Goal: Task Accomplishment & Management: Manage account settings

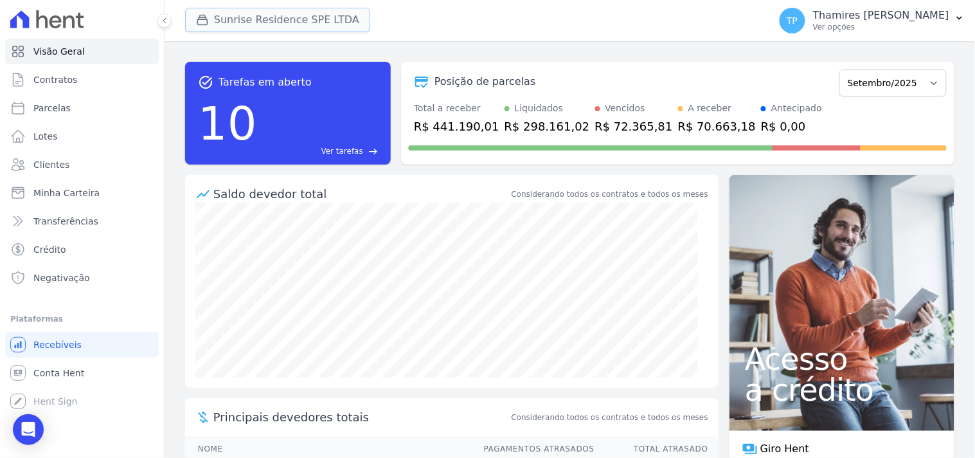
click at [296, 23] on button "Sunrise Residence SPE LTDA" at bounding box center [277, 20] width 185 height 24
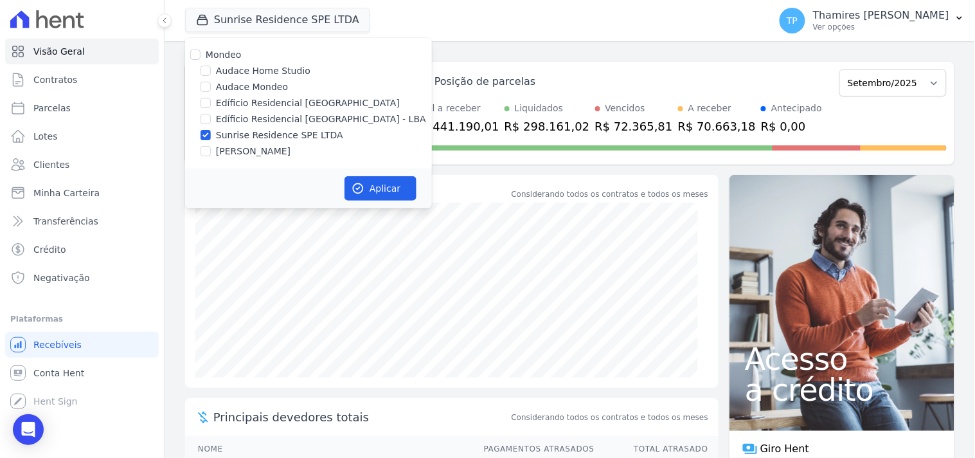
click at [247, 90] on label "Audace Mondeo" at bounding box center [252, 87] width 72 height 14
click at [211, 90] on input "Audace Mondeo" at bounding box center [206, 87] width 10 height 10
checkbox input "true"
click at [285, 120] on label "Edíficio Residencial [GEOGRAPHIC_DATA] - LBA" at bounding box center [321, 120] width 210 height 14
click at [211, 120] on input "Edíficio Residencial [GEOGRAPHIC_DATA] - LBA" at bounding box center [206, 119] width 10 height 10
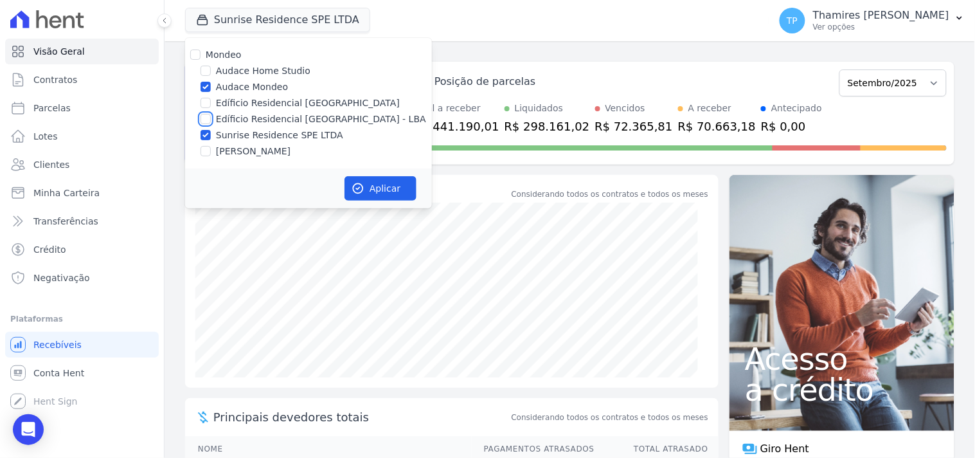
checkbox input "true"
click at [277, 148] on label "[PERSON_NAME]" at bounding box center [253, 152] width 75 height 14
click at [211, 148] on input "[PERSON_NAME]" at bounding box center [206, 151] width 10 height 10
checkbox input "true"
click at [388, 187] on button "Aplicar" at bounding box center [381, 188] width 72 height 24
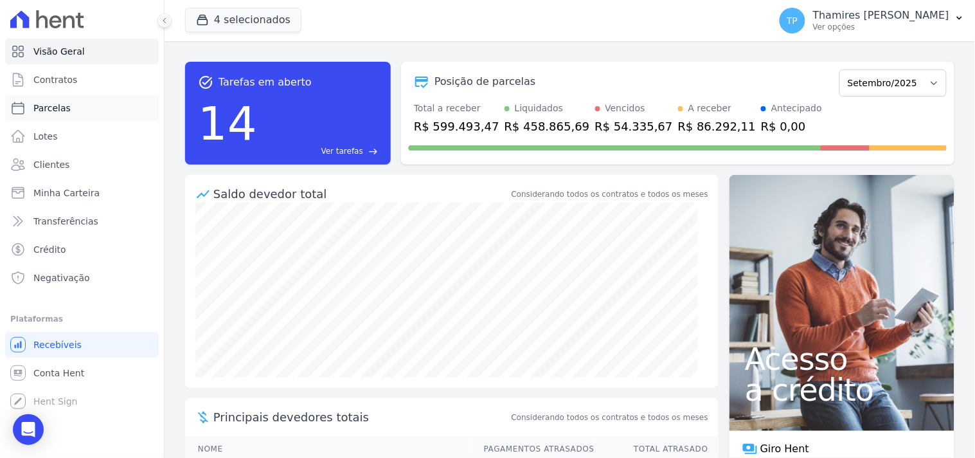
click at [71, 113] on link "Parcelas" at bounding box center [82, 108] width 154 height 26
select select
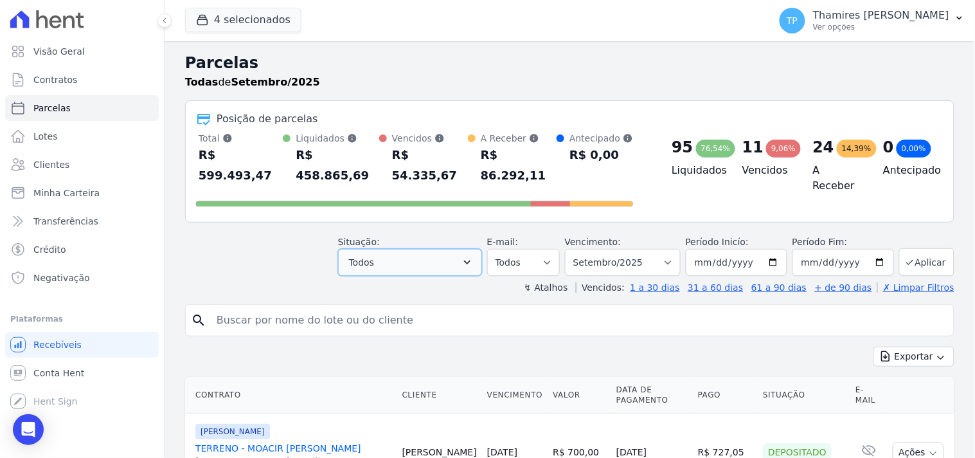
click at [401, 249] on button "Todos" at bounding box center [410, 262] width 144 height 27
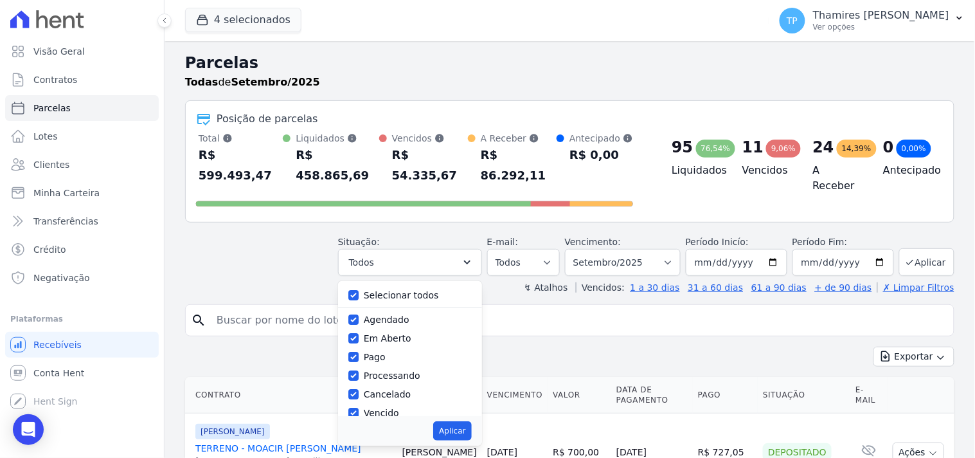
click at [364, 286] on div "Selecionar todos" at bounding box center [409, 295] width 123 height 19
click at [376, 290] on label "Selecionar todos" at bounding box center [401, 295] width 75 height 10
click at [359, 290] on input "Selecionar todos" at bounding box center [353, 295] width 10 height 10
checkbox input "false"
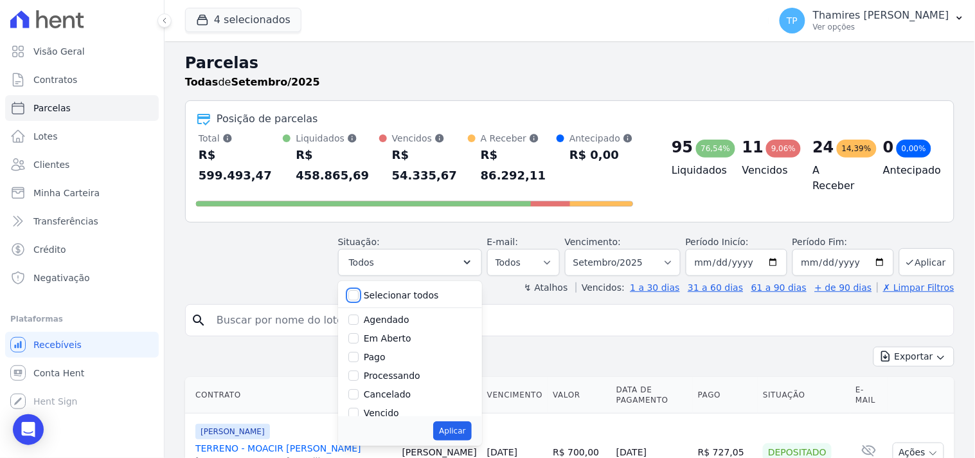
checkbox input "false"
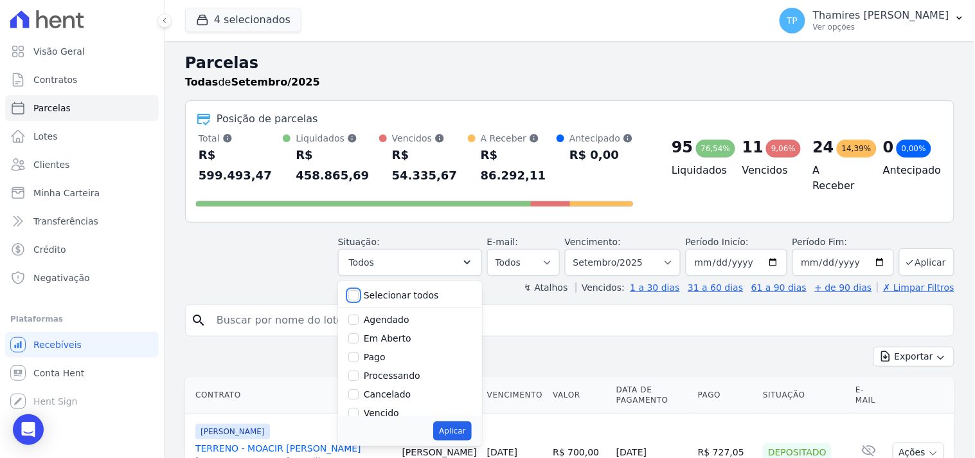
checkbox input "false"
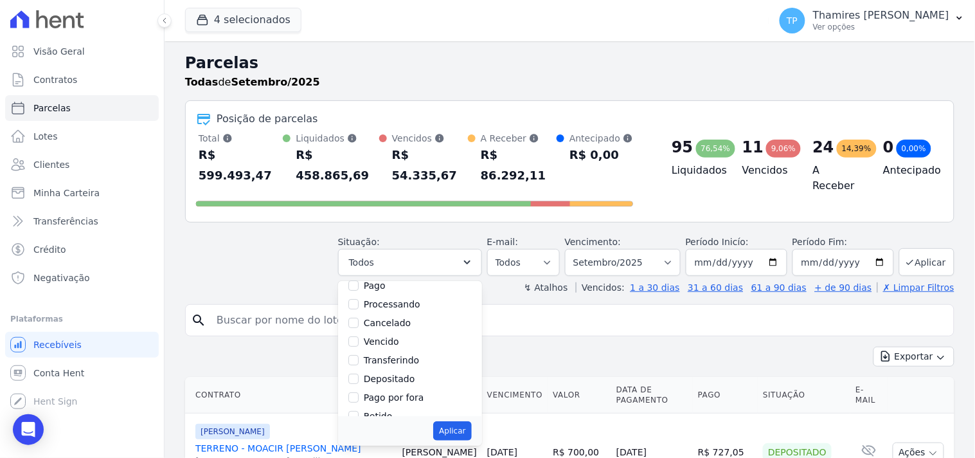
click at [383, 280] on label "Pago" at bounding box center [375, 285] width 22 height 10
click at [359, 280] on input "Pago" at bounding box center [353, 285] width 10 height 10
checkbox input "true"
click at [406, 356] on label "Transferindo" at bounding box center [392, 361] width 56 height 10
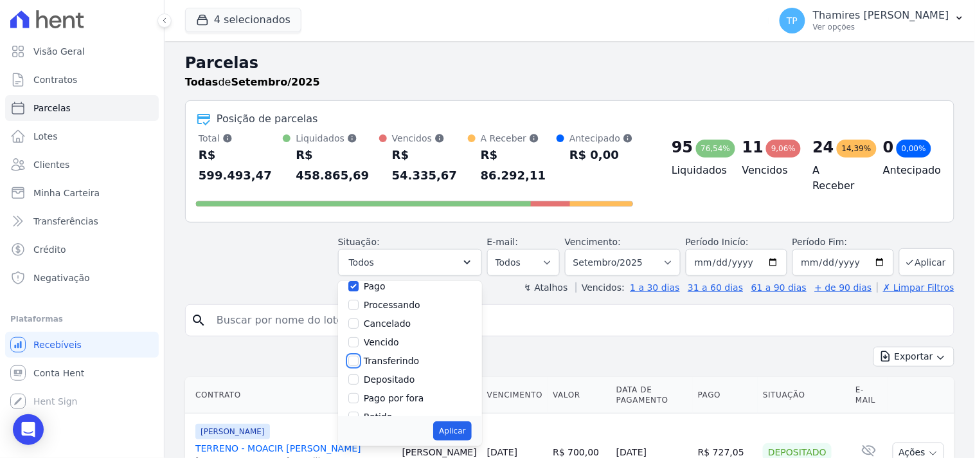
click at [359, 356] on input "Transferindo" at bounding box center [353, 361] width 10 height 10
checkbox input "true"
click at [469, 421] on button "Aplicar" at bounding box center [452, 430] width 38 height 19
select select "paid"
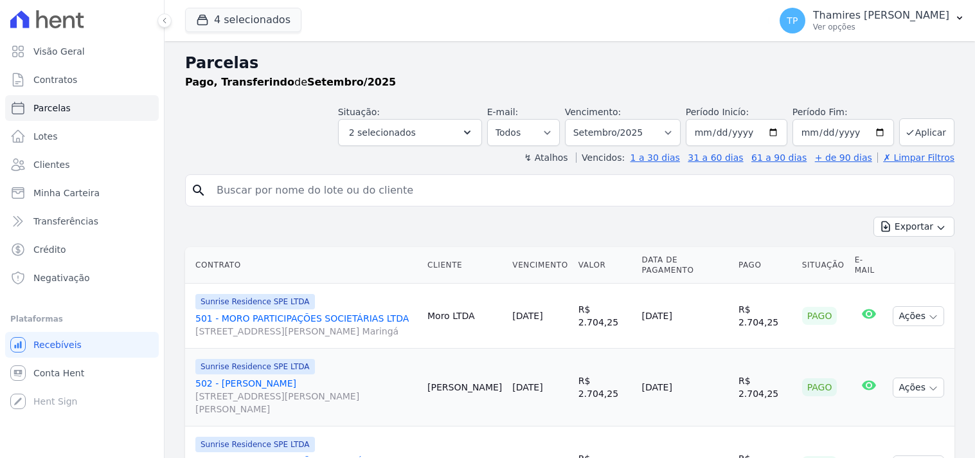
select select
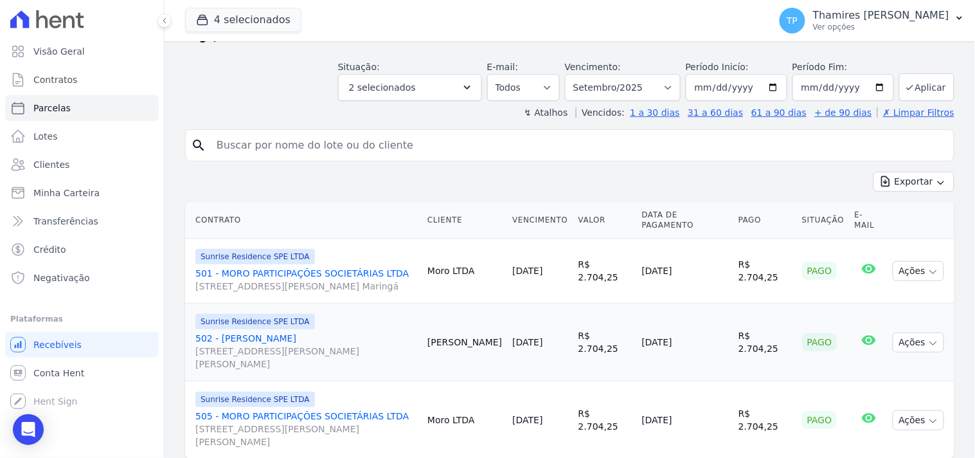
scroll to position [98, 0]
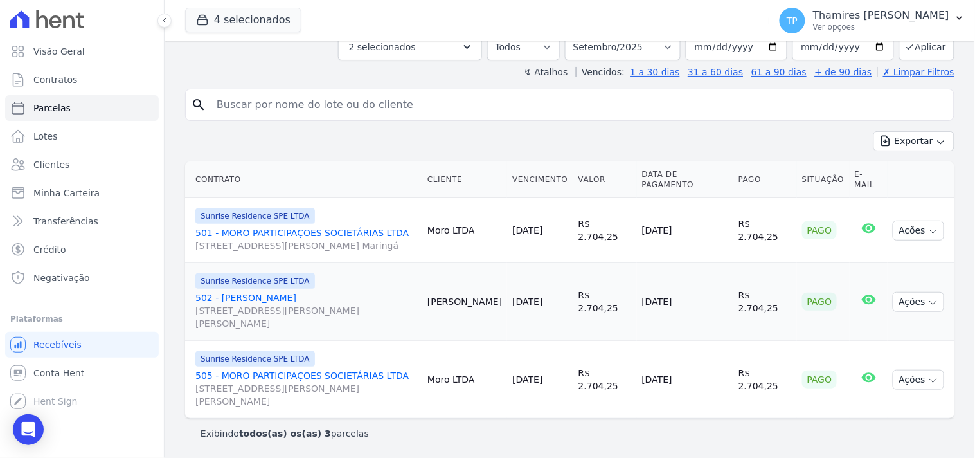
drag, startPoint x: 649, startPoint y: 303, endPoint x: 711, endPoint y: 299, distance: 61.8
click at [714, 301] on td "16/09/2025" at bounding box center [685, 302] width 96 height 78
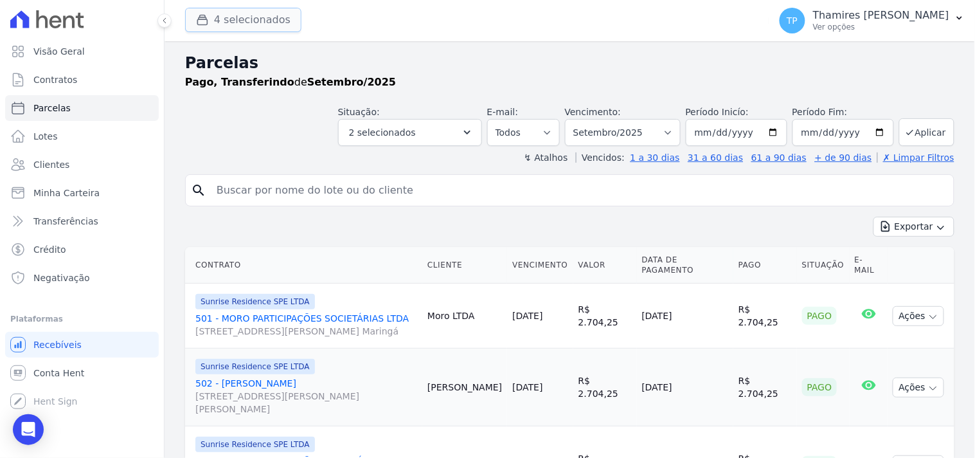
click at [259, 21] on button "4 selecionados" at bounding box center [243, 20] width 116 height 24
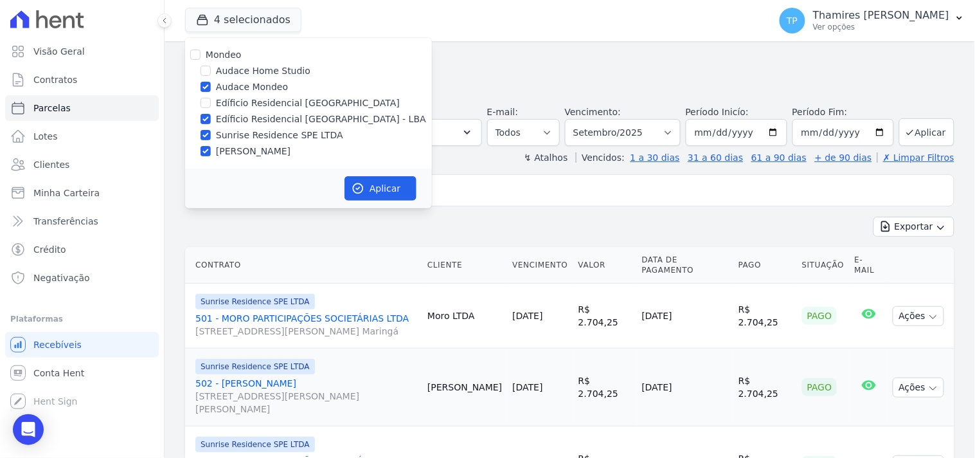
click at [241, 85] on label "Audace Mondeo" at bounding box center [252, 87] width 72 height 14
click at [211, 85] on input "Audace Mondeo" at bounding box center [206, 87] width 10 height 10
checkbox input "false"
click at [270, 116] on label "Edíficio Residencial [GEOGRAPHIC_DATA] - LBA" at bounding box center [321, 120] width 210 height 14
click at [211, 116] on input "Edíficio Residencial [GEOGRAPHIC_DATA] - LBA" at bounding box center [206, 119] width 10 height 10
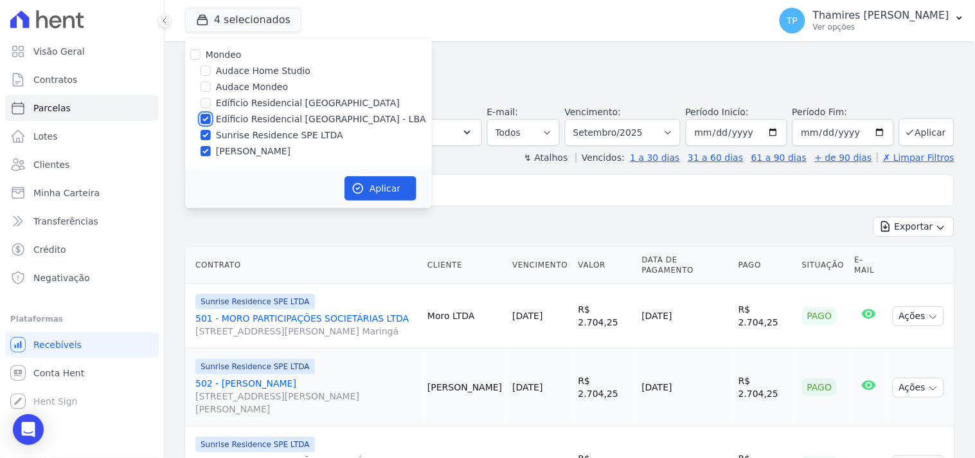
checkbox input "false"
click at [273, 152] on label "[PERSON_NAME]" at bounding box center [253, 152] width 75 height 14
click at [211, 152] on input "[PERSON_NAME]" at bounding box center [206, 151] width 10 height 10
checkbox input "false"
click at [401, 185] on button "Aplicar" at bounding box center [381, 188] width 72 height 24
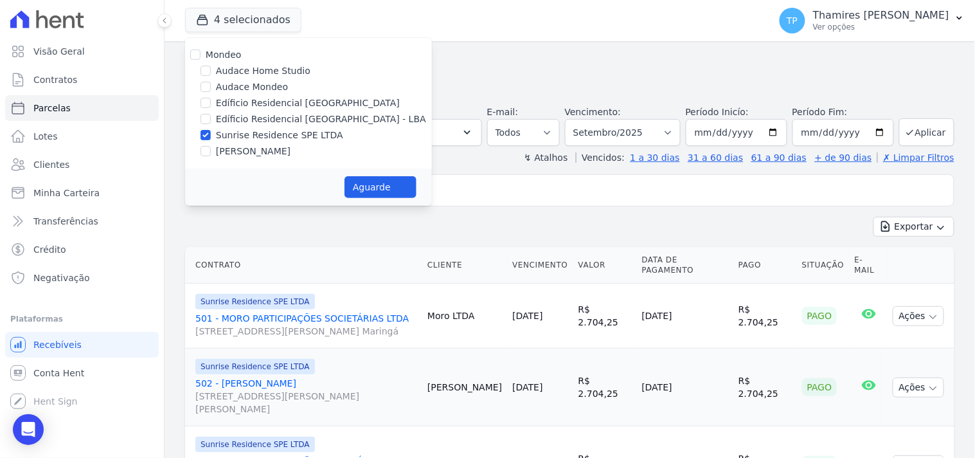
select select
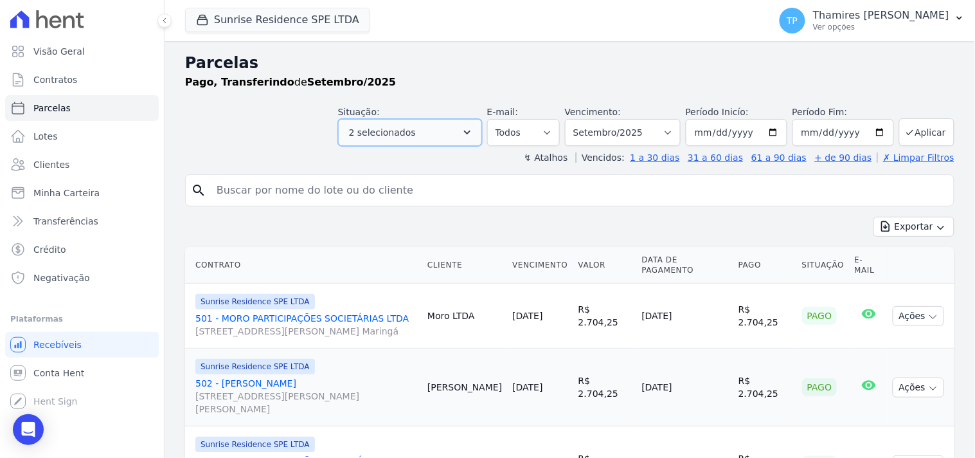
click at [458, 136] on button "2 selecionados" at bounding box center [410, 132] width 144 height 27
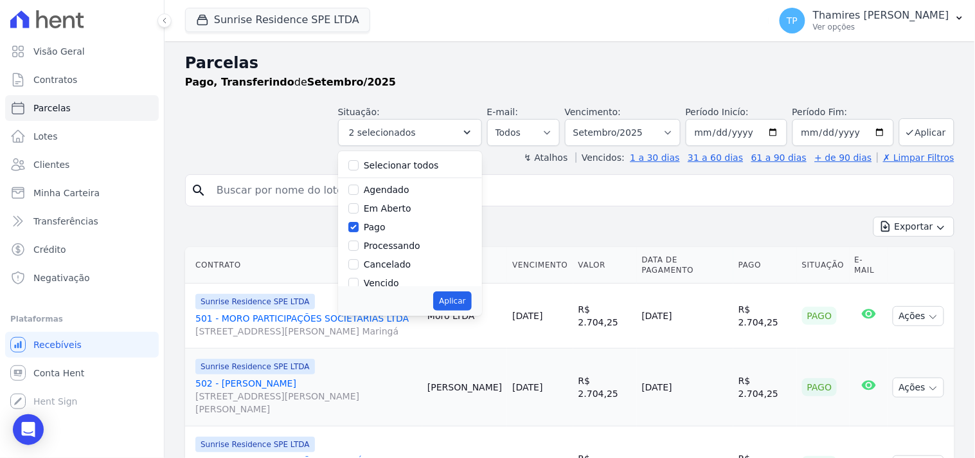
click at [426, 161] on label "Selecionar todos" at bounding box center [401, 165] width 75 height 10
click at [359, 161] on input "Selecionar todos" at bounding box center [353, 165] width 10 height 10
checkbox input "true"
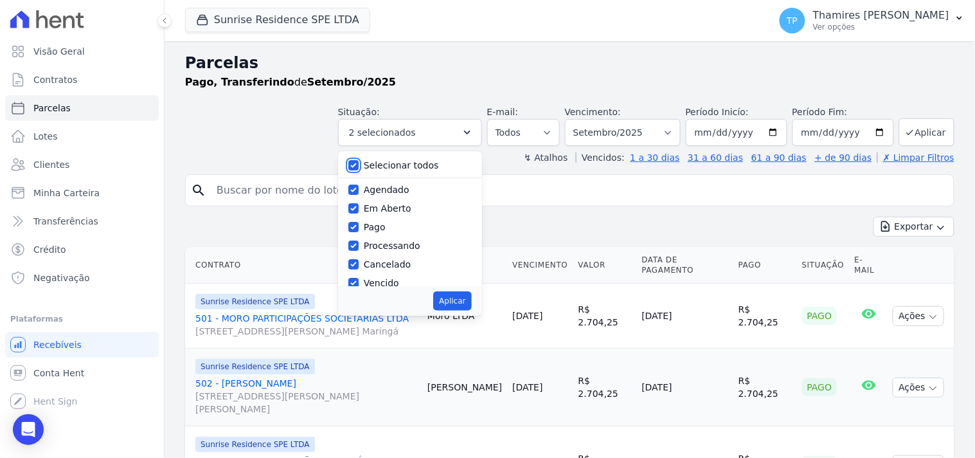
checkbox input "true"
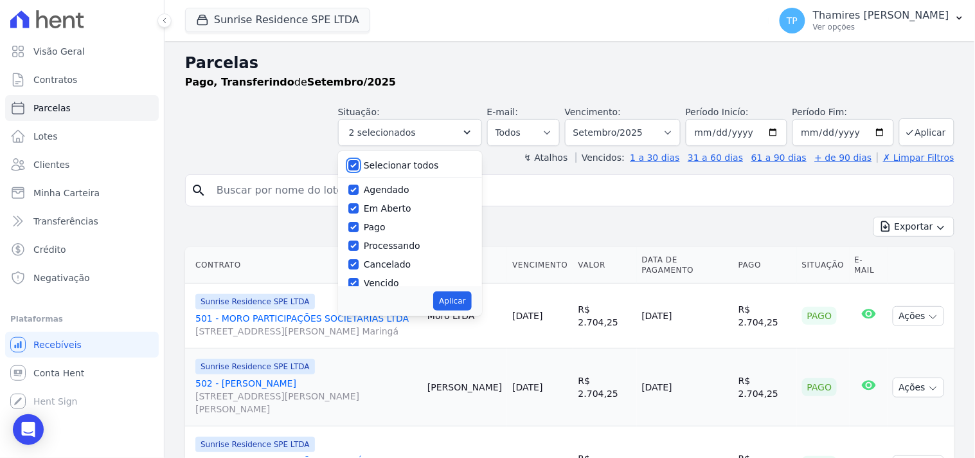
checkbox input "true"
click at [394, 165] on label "Selecionar todos" at bounding box center [401, 165] width 75 height 10
click at [359, 165] on input "Selecionar todos" at bounding box center [353, 165] width 10 height 10
checkbox input "false"
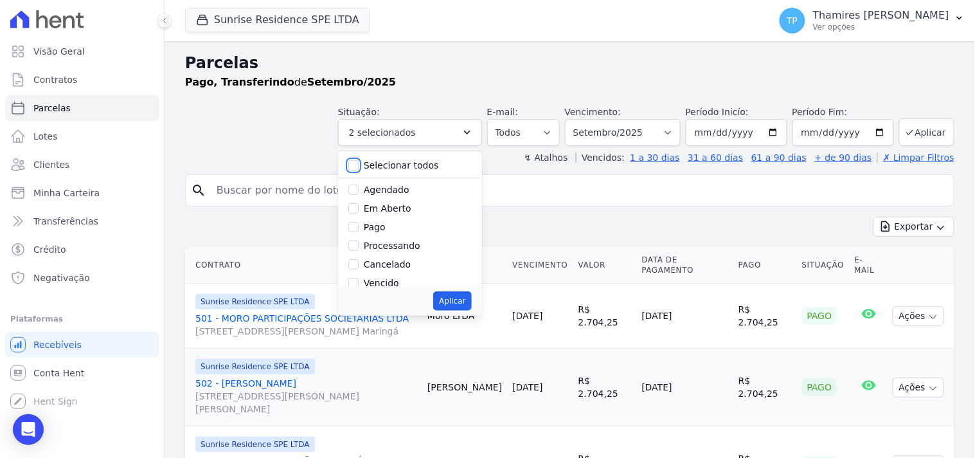
checkbox input "false"
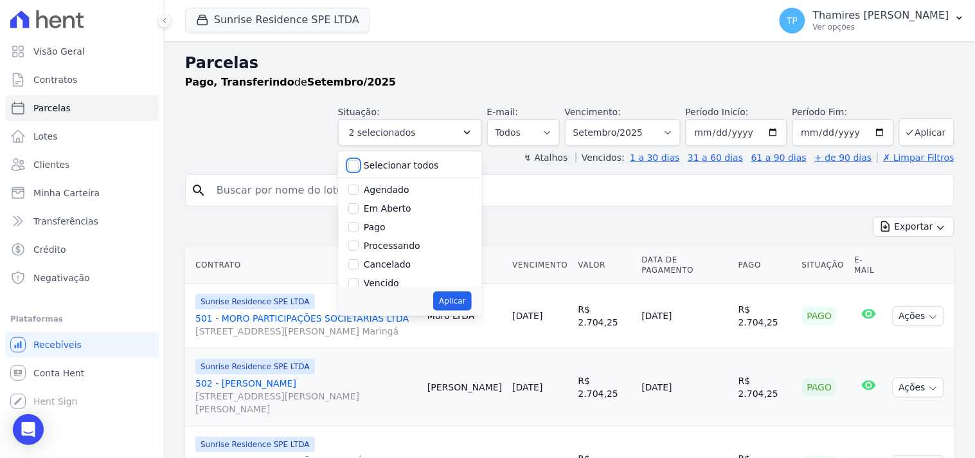
checkbox input "false"
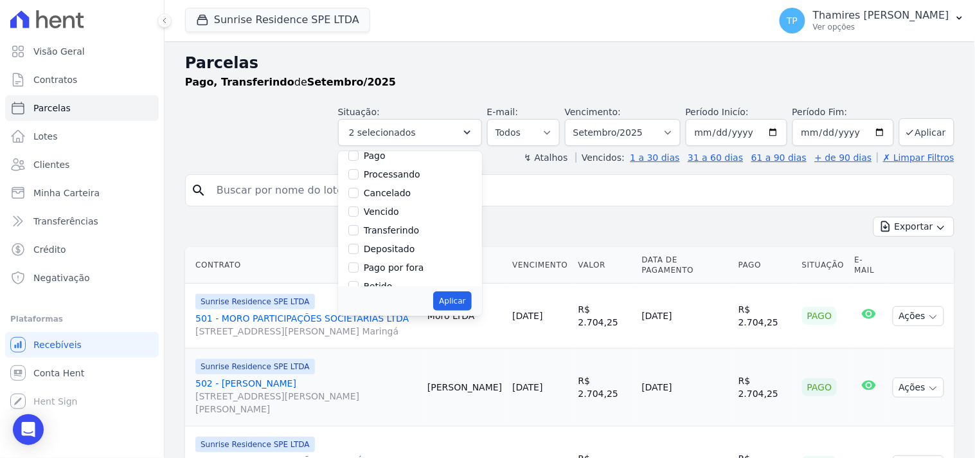
click at [392, 207] on label "Vencido" at bounding box center [381, 211] width 35 height 10
click at [359, 207] on input "Vencido" at bounding box center [353, 211] width 10 height 10
checkbox input "true"
click at [471, 298] on button "Aplicar" at bounding box center [452, 300] width 38 height 19
select select "overdue"
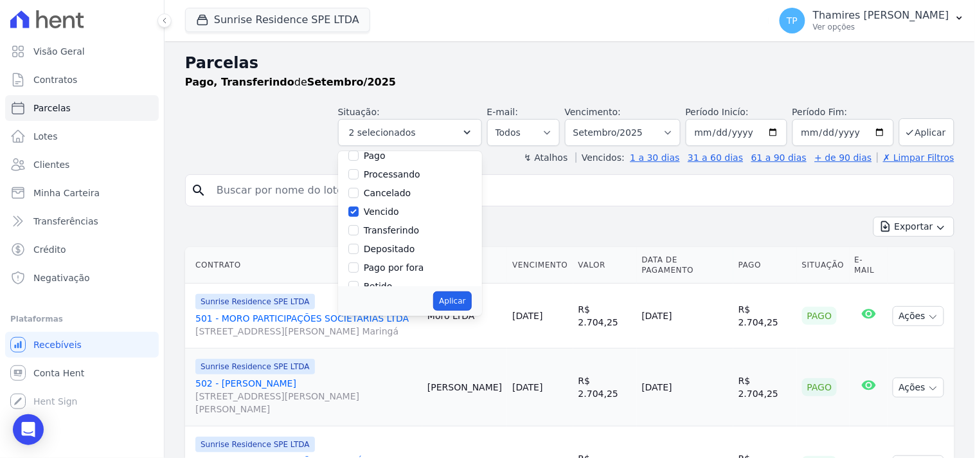
scroll to position [24, 0]
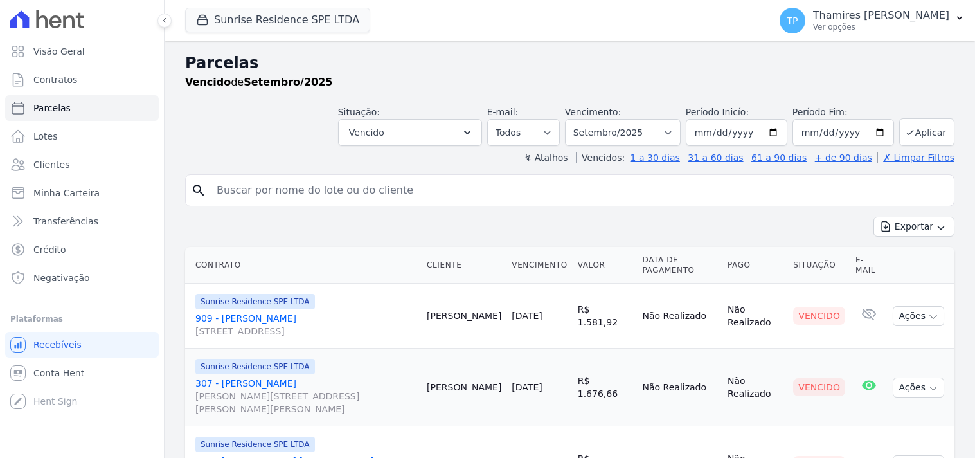
select select
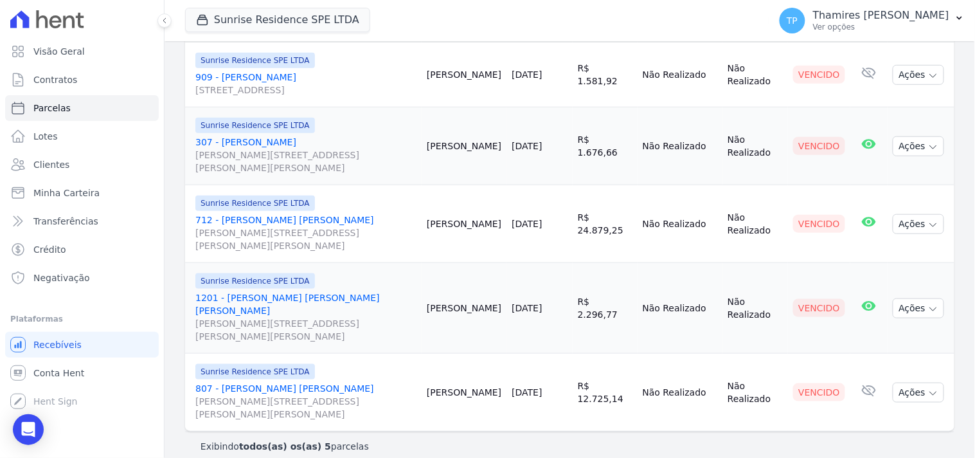
scroll to position [170, 0]
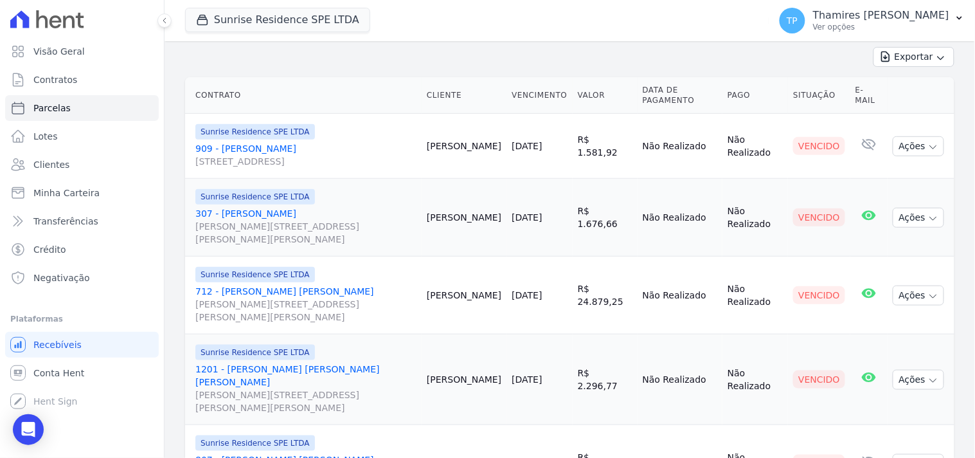
click at [293, 148] on link "909 - [PERSON_NAME] [STREET_ADDRESS]" at bounding box center [305, 155] width 221 height 26
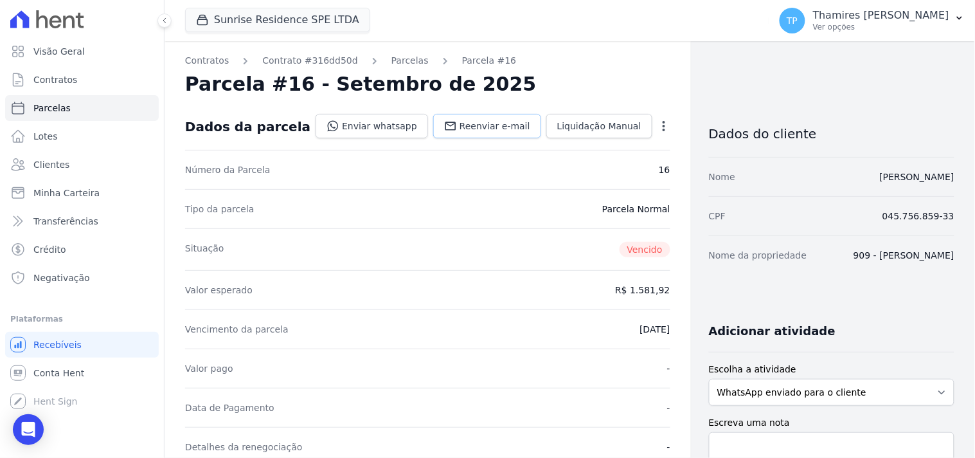
click at [446, 125] on icon at bounding box center [451, 126] width 11 height 8
select select
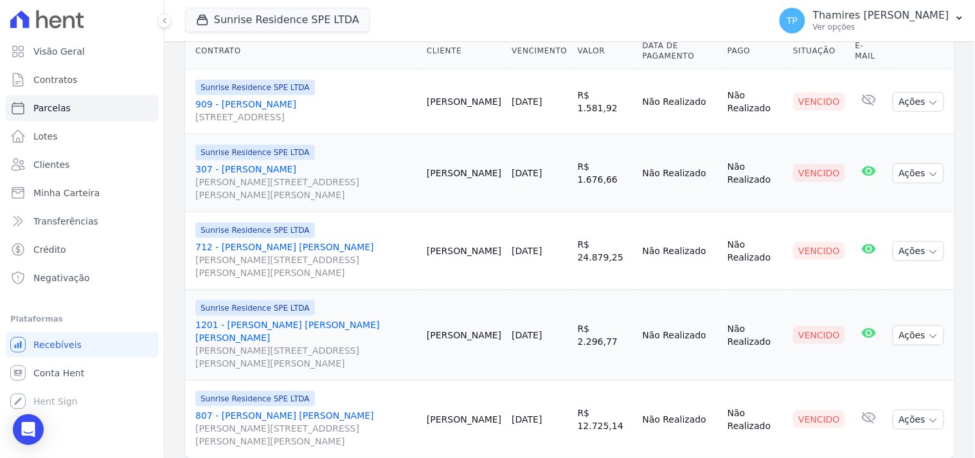
scroll to position [241, 0]
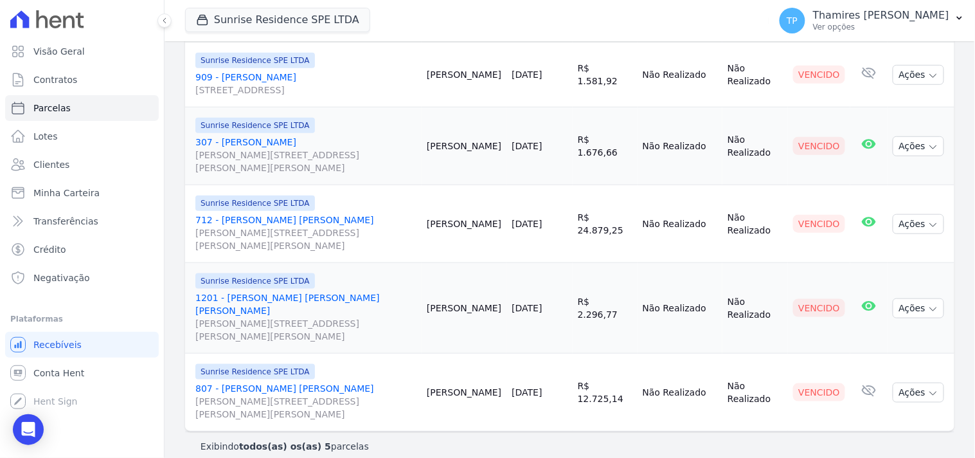
click at [277, 140] on link "307 - [PERSON_NAME] [PERSON_NAME][STREET_ADDRESS][PERSON_NAME][PERSON_NAME]" at bounding box center [305, 155] width 221 height 39
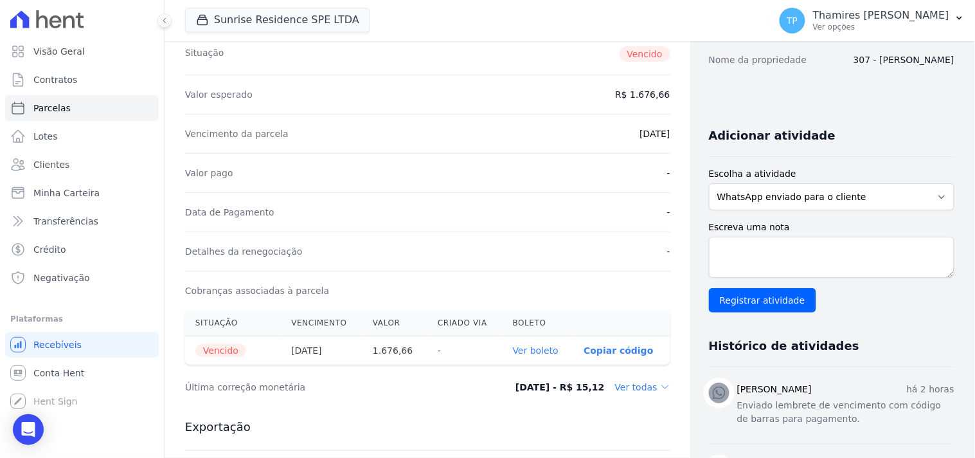
scroll to position [285, 0]
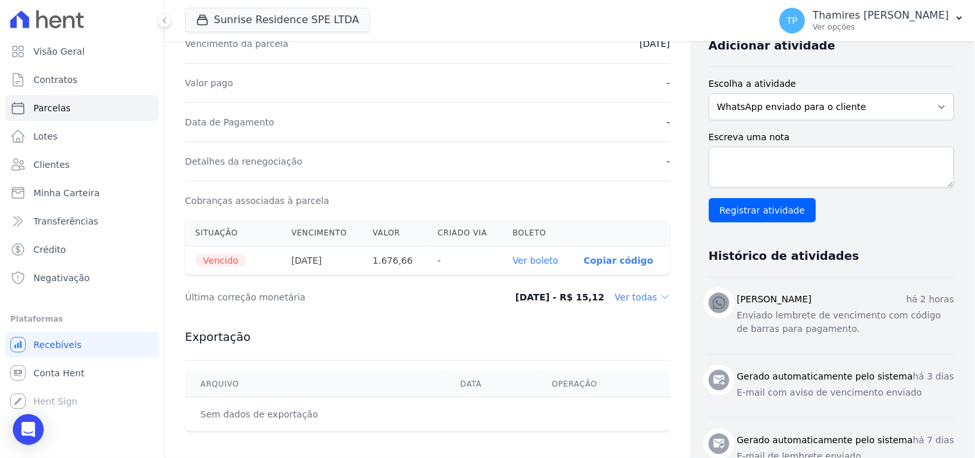
select select
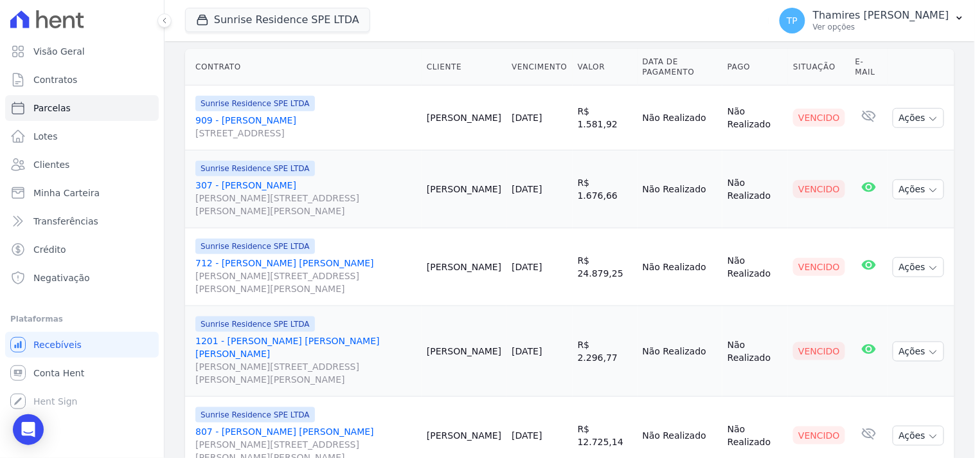
scroll to position [241, 0]
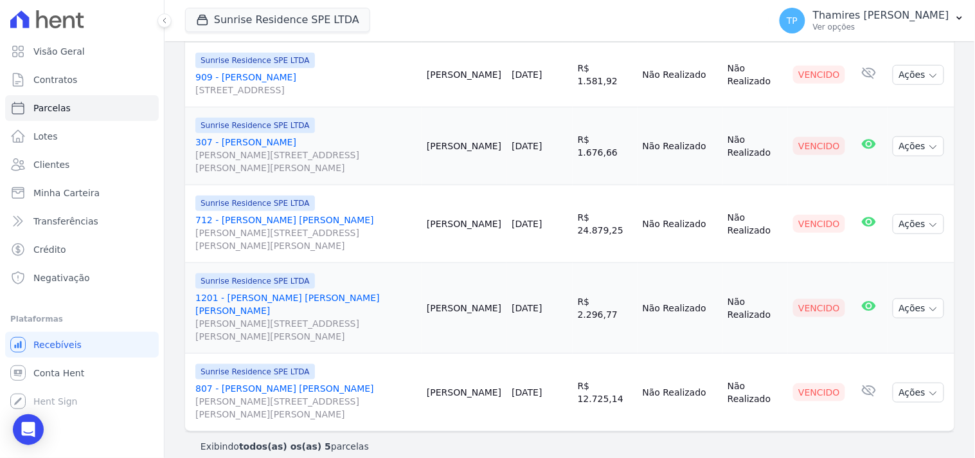
click at [305, 298] on link "1201 - [PERSON_NAME] [PERSON_NAME] [PERSON_NAME] [PERSON_NAME][STREET_ADDRESS][…" at bounding box center [305, 316] width 221 height 51
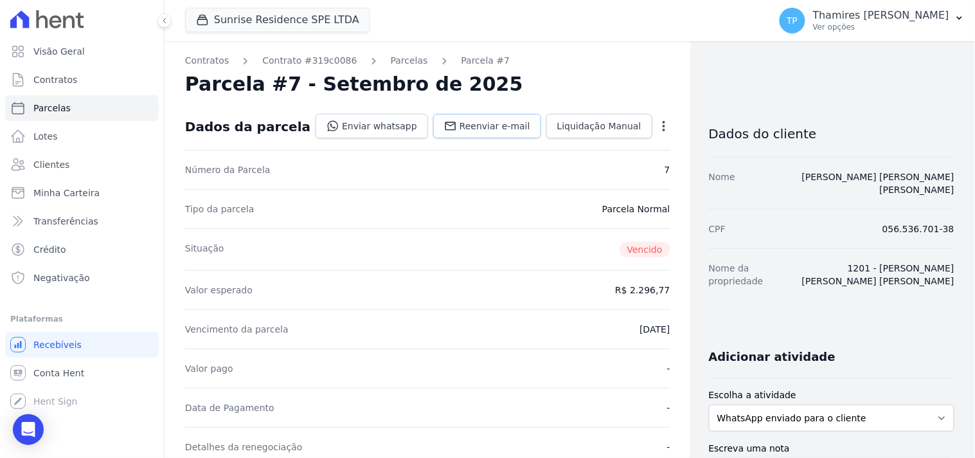
click at [466, 131] on span "Reenviar e-mail" at bounding box center [495, 126] width 71 height 13
click at [383, 131] on link "Enviar whatsapp" at bounding box center [372, 126] width 113 height 24
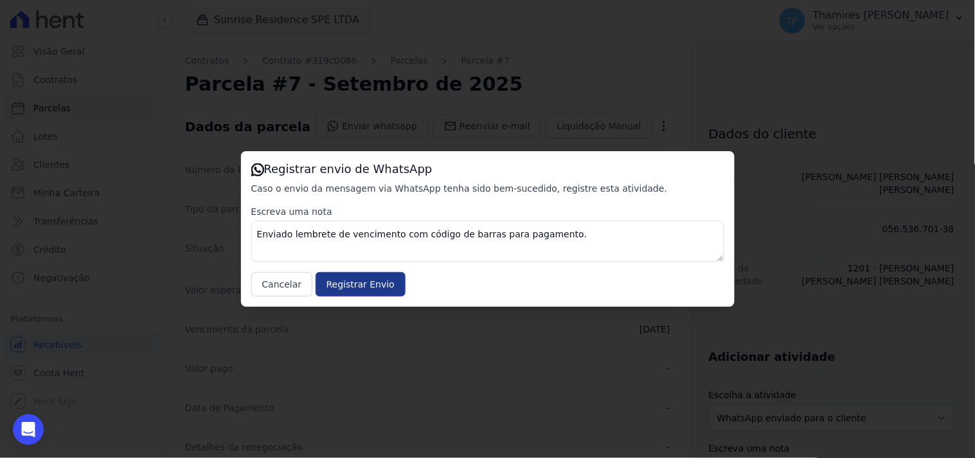
click at [350, 287] on input "Registrar Envio" at bounding box center [361, 284] width 90 height 24
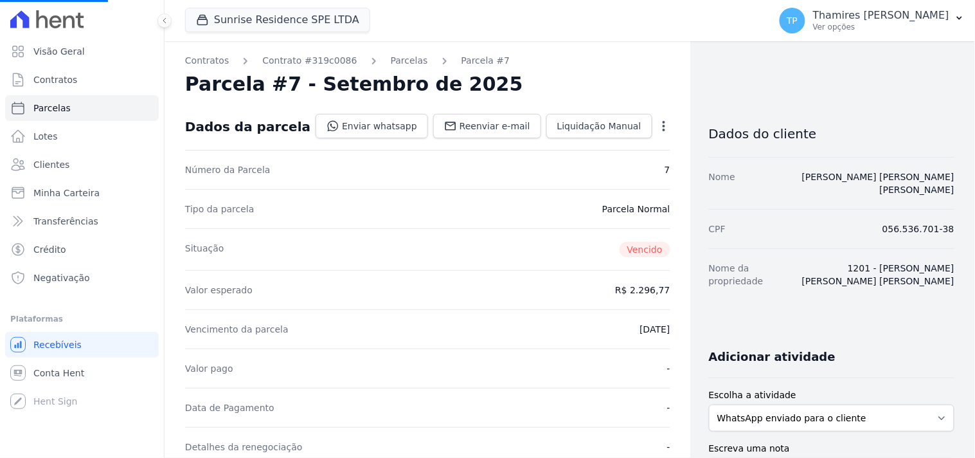
select select
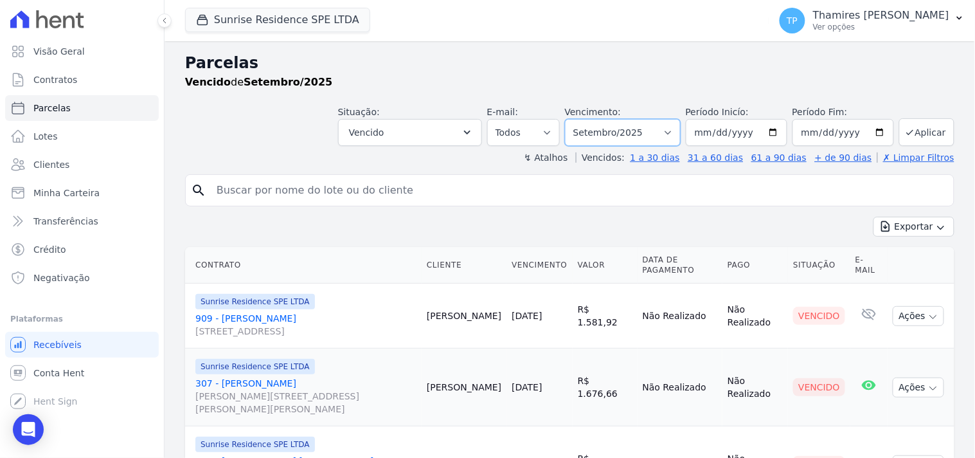
click at [590, 121] on select "Filtrar por período ──────── Todos os meses Fevereiro/2024 Março/2024 Abril/202…" at bounding box center [623, 132] width 116 height 27
click at [620, 134] on select "Filtrar por período ──────── Todos os meses Fevereiro/2024 Março/2024 Abril/202…" at bounding box center [623, 132] width 116 height 27
drag, startPoint x: 620, startPoint y: 134, endPoint x: 620, endPoint y: 143, distance: 9.6
click at [620, 134] on select "Filtrar por período ──────── Todos os meses Fevereiro/2024 Março/2024 Abril/202…" at bounding box center [623, 132] width 116 height 27
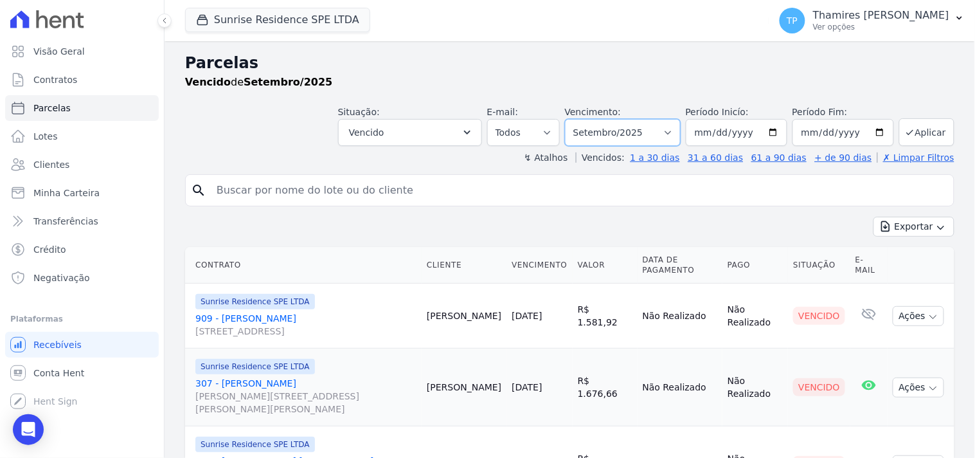
select select "all"
click at [573, 119] on select "Filtrar por período ──────── Todos os meses Fevereiro/2024 Março/2024 Abril/202…" at bounding box center [623, 132] width 116 height 27
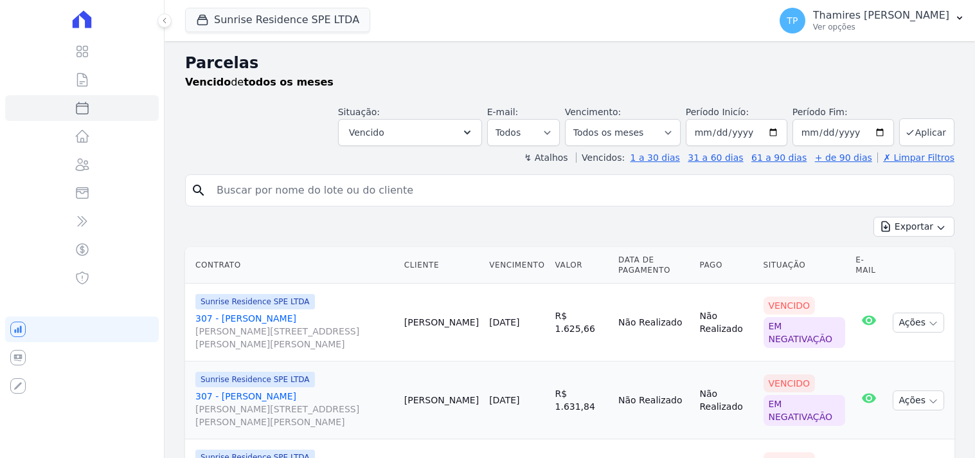
select select
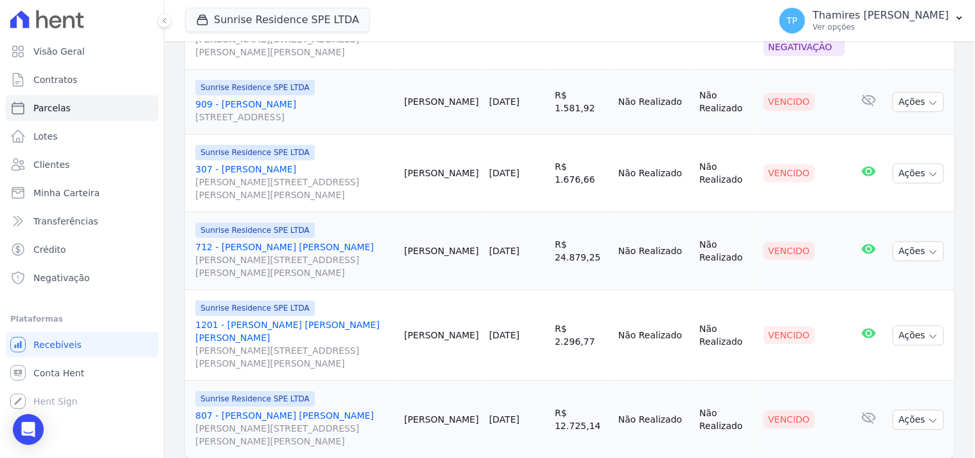
scroll to position [937, 0]
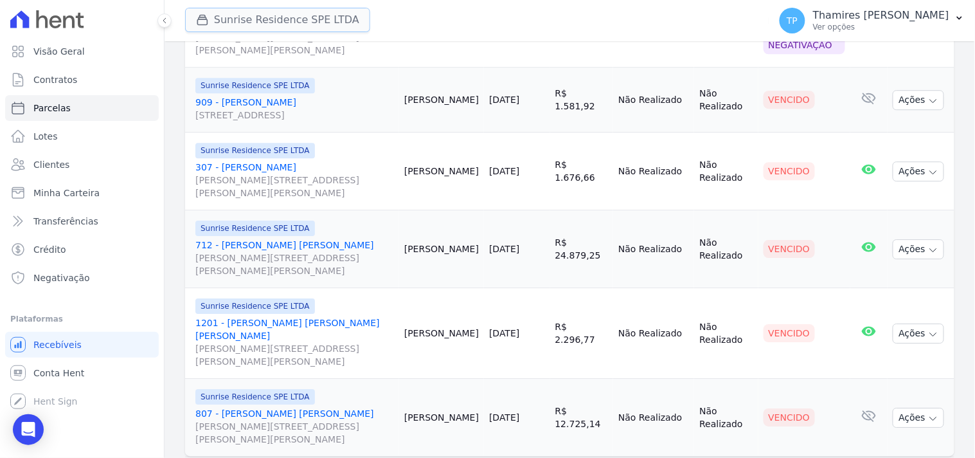
click at [267, 21] on button "Sunrise Residence SPE LTDA" at bounding box center [277, 20] width 185 height 24
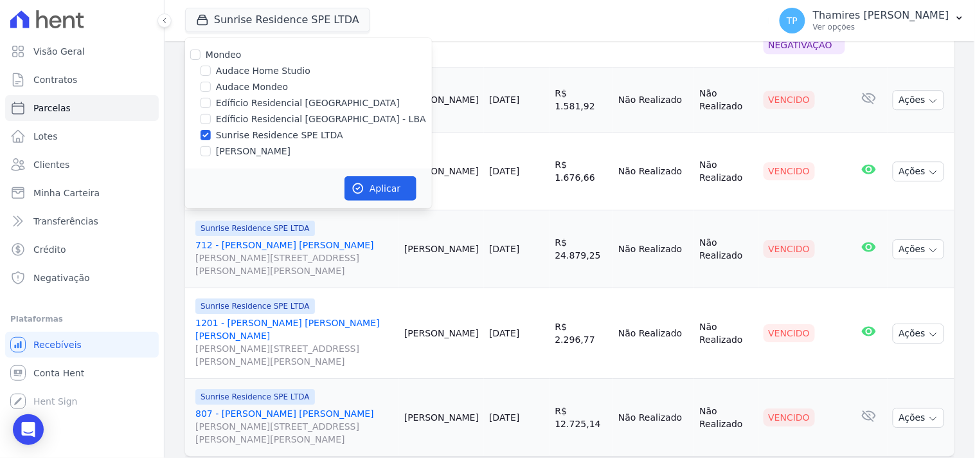
click at [282, 113] on label "Edíficio Residencial [GEOGRAPHIC_DATA] - LBA" at bounding box center [321, 120] width 210 height 14
click at [211, 114] on input "Edíficio Residencial [GEOGRAPHIC_DATA] - LBA" at bounding box center [206, 119] width 10 height 10
checkbox input "true"
click at [254, 85] on label "Audace Mondeo" at bounding box center [252, 87] width 72 height 14
click at [211, 85] on input "Audace Mondeo" at bounding box center [206, 87] width 10 height 10
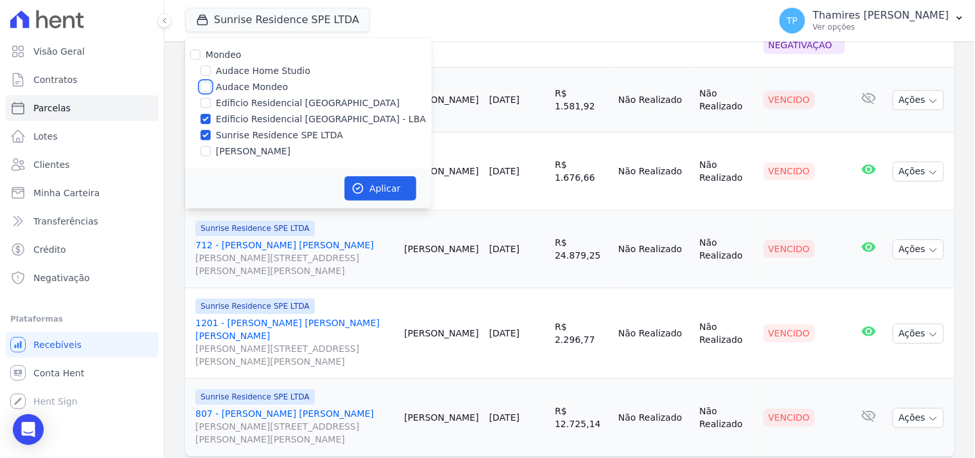
checkbox input "true"
click at [262, 130] on label "Sunrise Residence SPE LTDA" at bounding box center [279, 136] width 127 height 14
click at [211, 130] on input "Sunrise Residence SPE LTDA" at bounding box center [206, 135] width 10 height 10
checkbox input "false"
click at [271, 113] on label "Edíficio Residencial [GEOGRAPHIC_DATA] - LBA" at bounding box center [321, 120] width 210 height 14
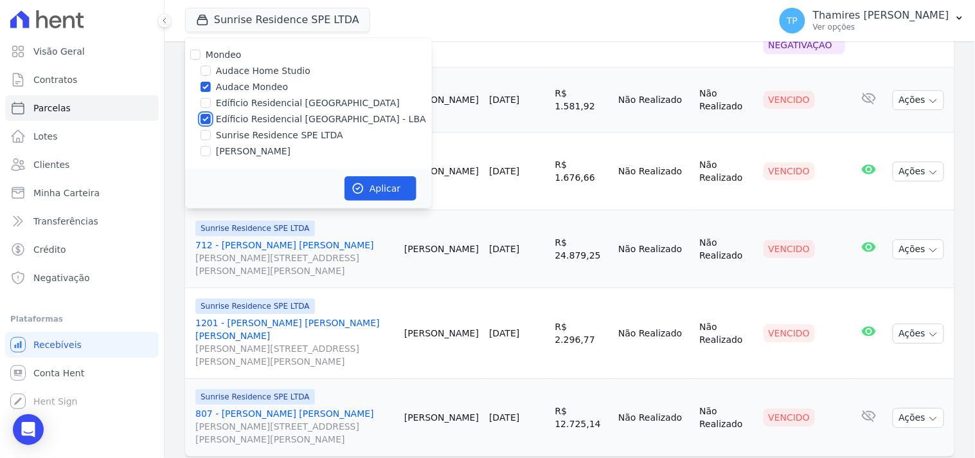
click at [211, 114] on input "Edíficio Residencial [GEOGRAPHIC_DATA] - LBA" at bounding box center [206, 119] width 10 height 10
checkbox input "false"
click at [393, 190] on button "Aplicar" at bounding box center [381, 188] width 72 height 24
select select
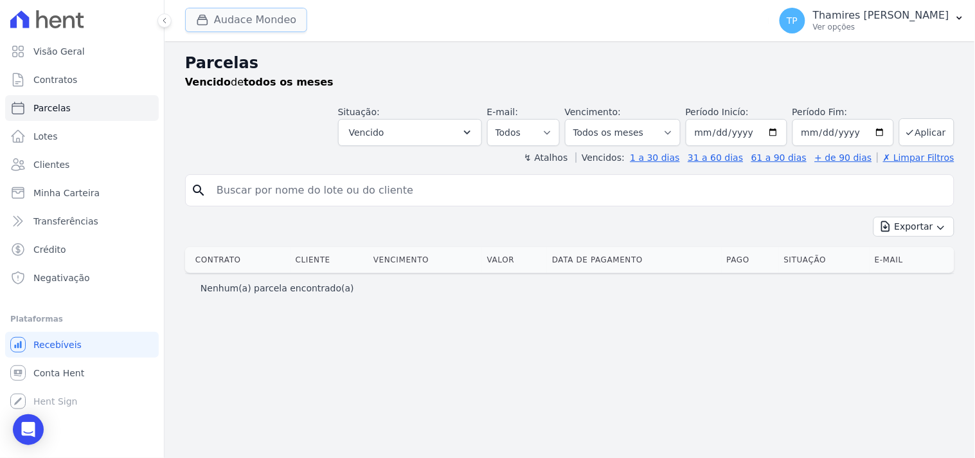
click at [248, 22] on button "Audace Mondeo" at bounding box center [246, 20] width 122 height 24
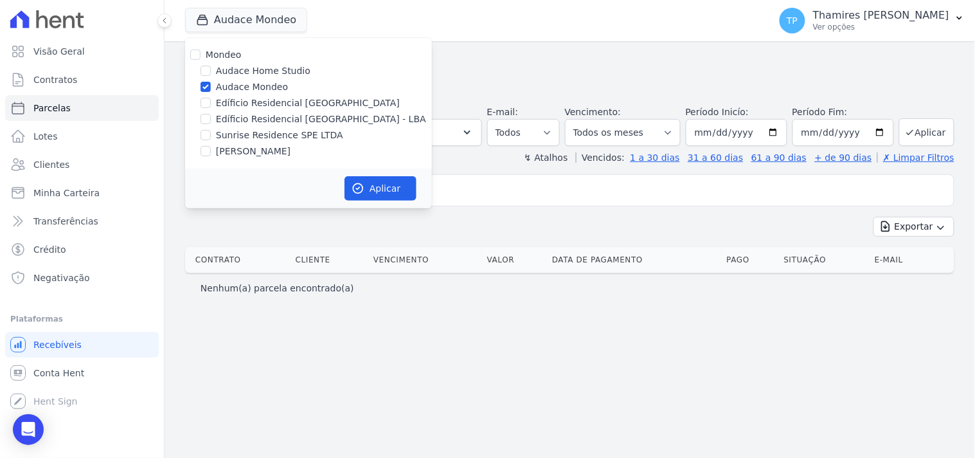
click at [267, 118] on label "Edíficio Residencial [GEOGRAPHIC_DATA] - LBA" at bounding box center [321, 120] width 210 height 14
click at [211, 118] on input "Edíficio Residencial [GEOGRAPHIC_DATA] - LBA" at bounding box center [206, 119] width 10 height 10
checkbox input "true"
click at [253, 84] on label "Audace Mondeo" at bounding box center [252, 87] width 72 height 14
click at [211, 84] on input "Audace Mondeo" at bounding box center [206, 87] width 10 height 10
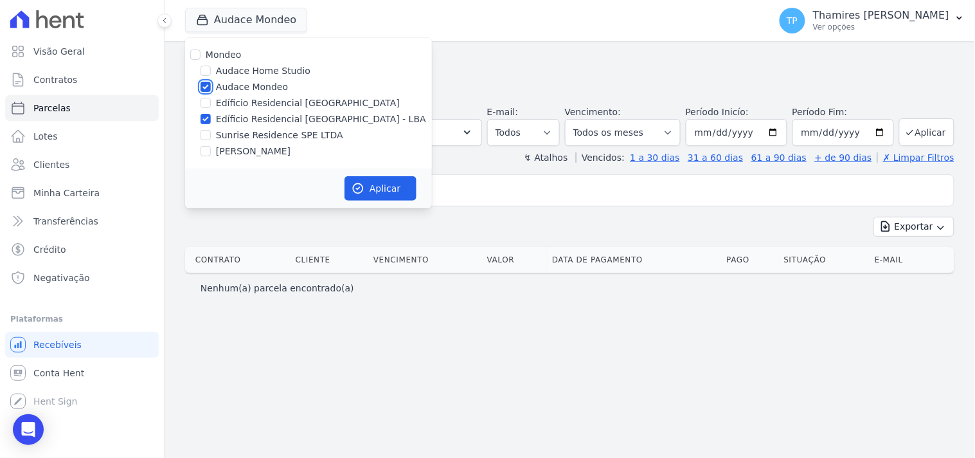
checkbox input "false"
click at [390, 189] on button "Aplicar" at bounding box center [381, 188] width 72 height 24
select select
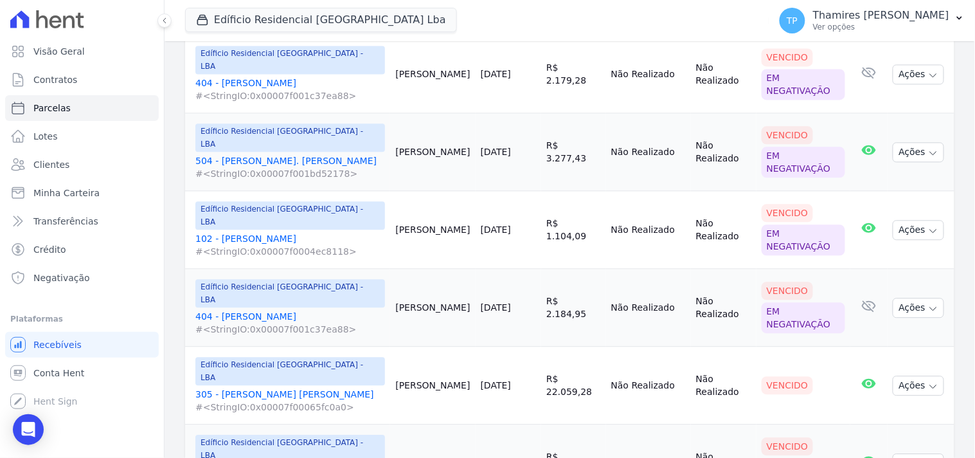
scroll to position [786, 0]
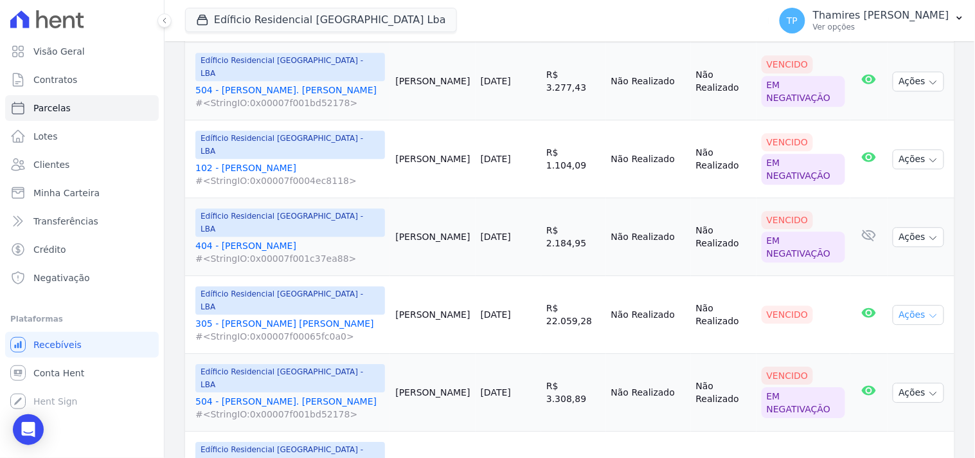
click at [905, 305] on button "Ações" at bounding box center [918, 315] width 51 height 20
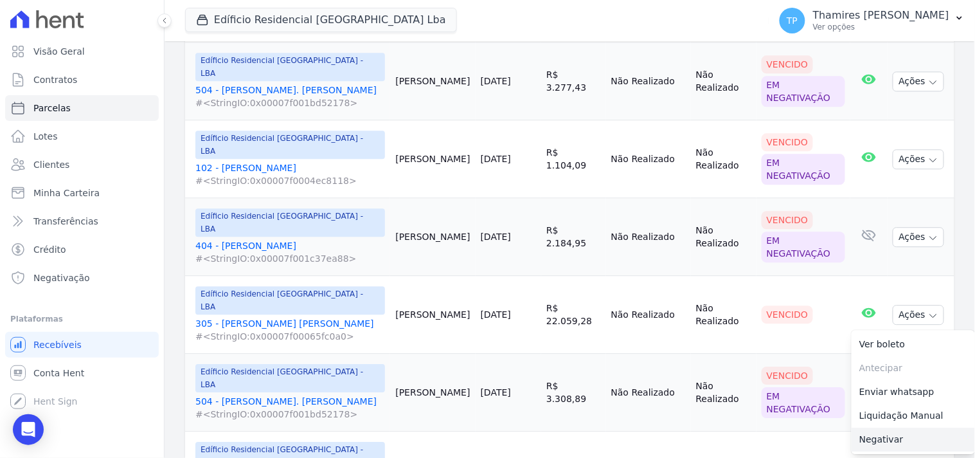
click at [872, 428] on link "Negativar" at bounding box center [913, 440] width 123 height 24
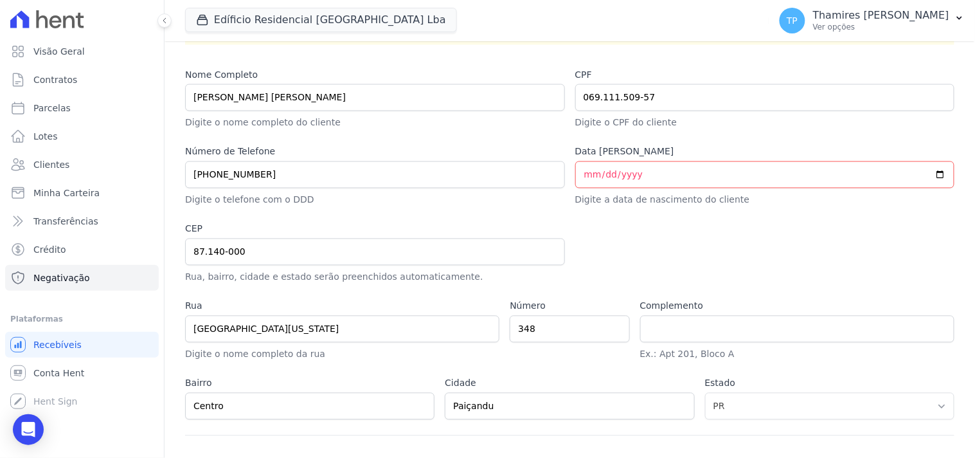
scroll to position [635, 0]
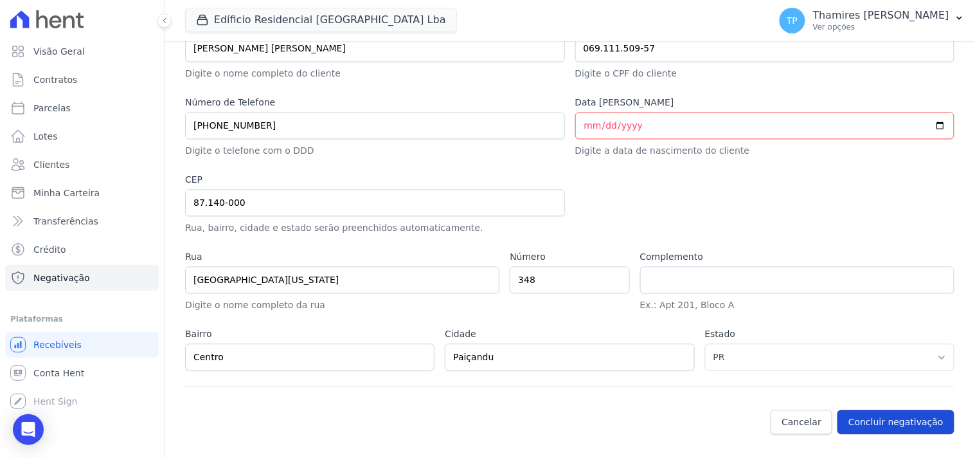
click at [882, 420] on button "Concluir negativação" at bounding box center [896, 422] width 117 height 24
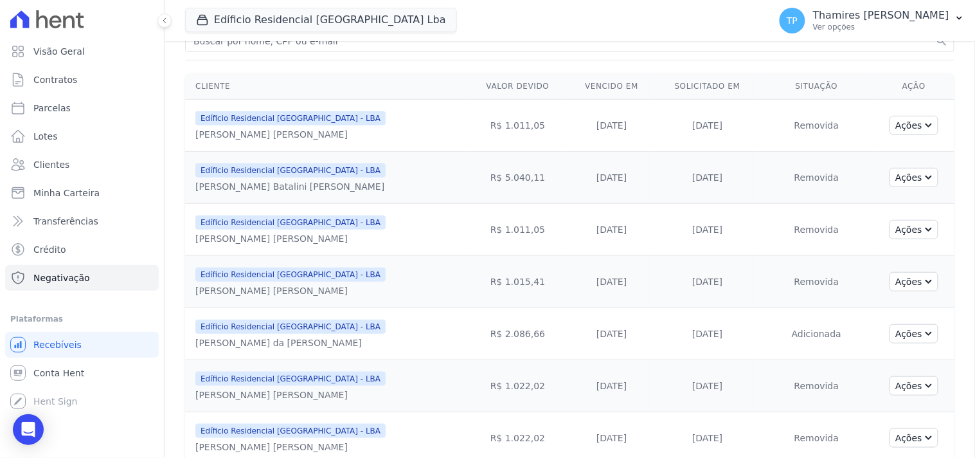
scroll to position [143, 0]
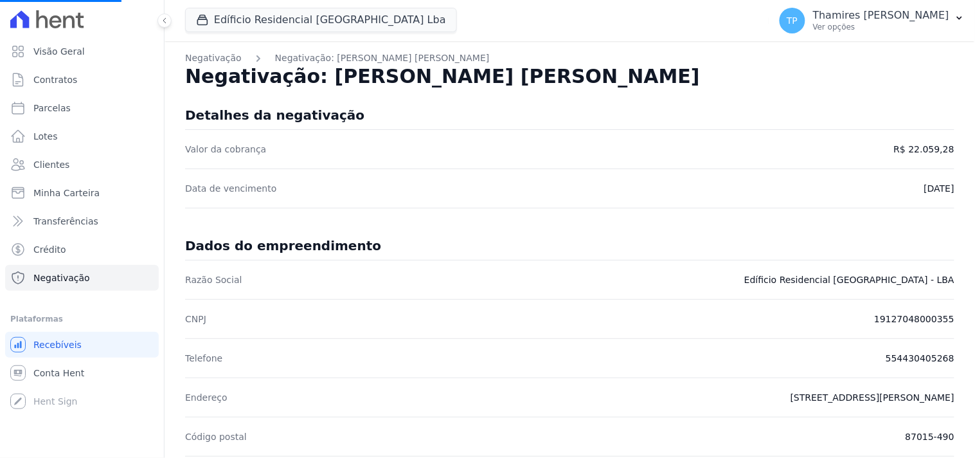
select select
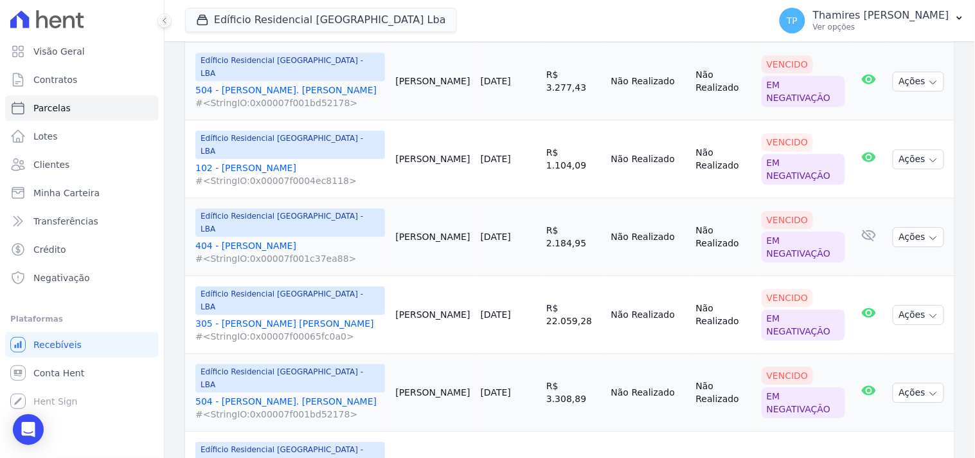
scroll to position [857, 0]
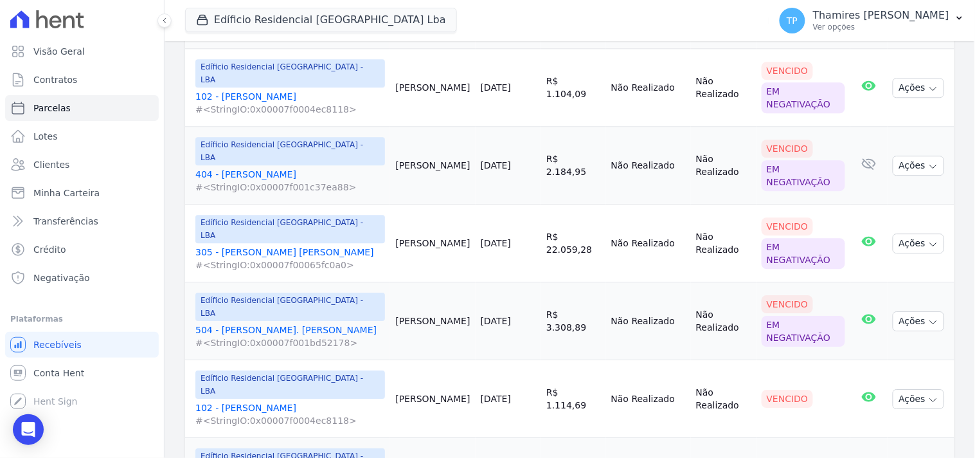
click at [491, 360] on td "26/08/2025" at bounding box center [509, 399] width 66 height 78
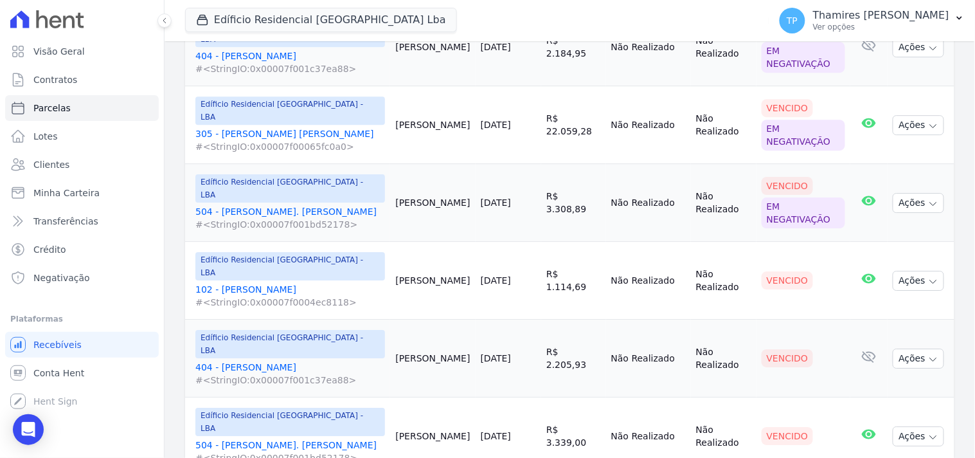
scroll to position [1000, 0]
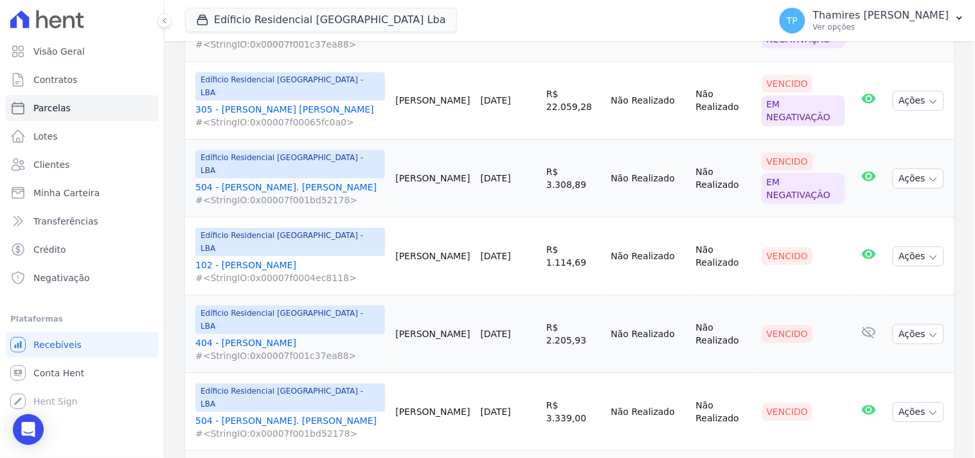
drag, startPoint x: 243, startPoint y: 279, endPoint x: 273, endPoint y: 280, distance: 29.6
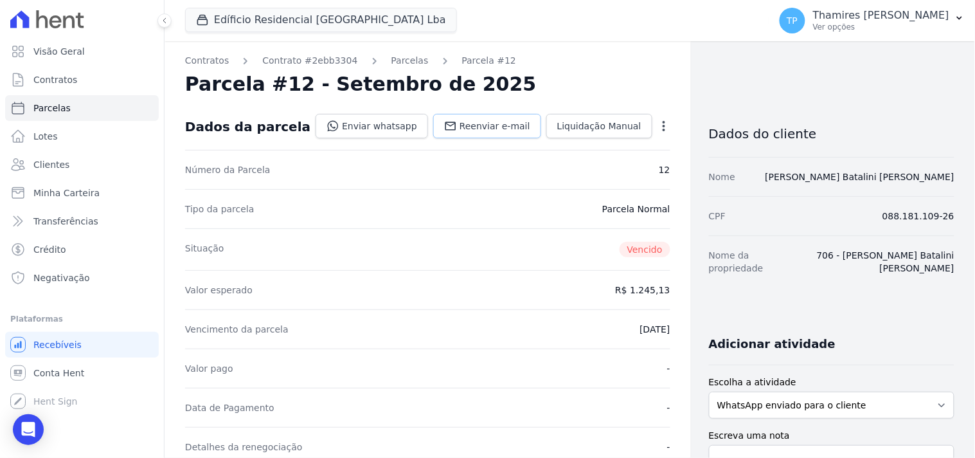
click at [493, 121] on span "Reenviar e-mail" at bounding box center [495, 126] width 71 height 13
click at [356, 124] on link "Enviar whatsapp" at bounding box center [372, 126] width 113 height 24
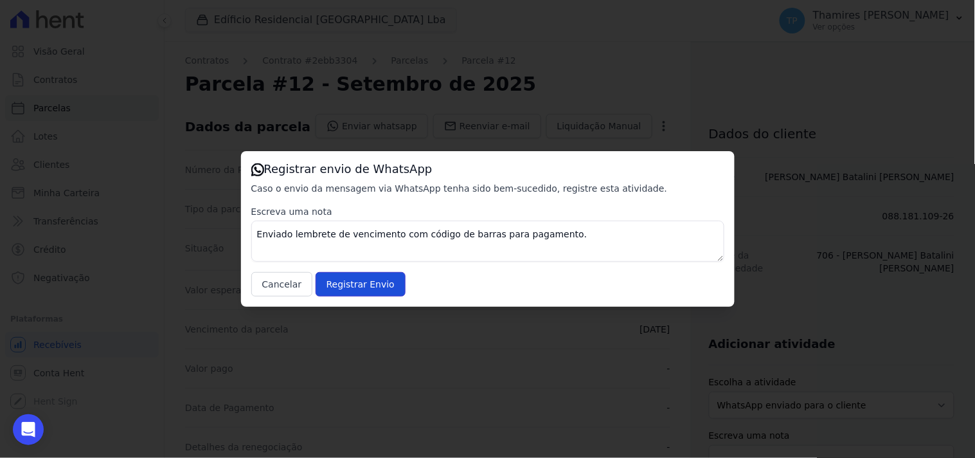
drag, startPoint x: 350, startPoint y: 283, endPoint x: 194, endPoint y: 204, distance: 175.1
click at [352, 283] on input "Registrar Envio" at bounding box center [361, 284] width 90 height 24
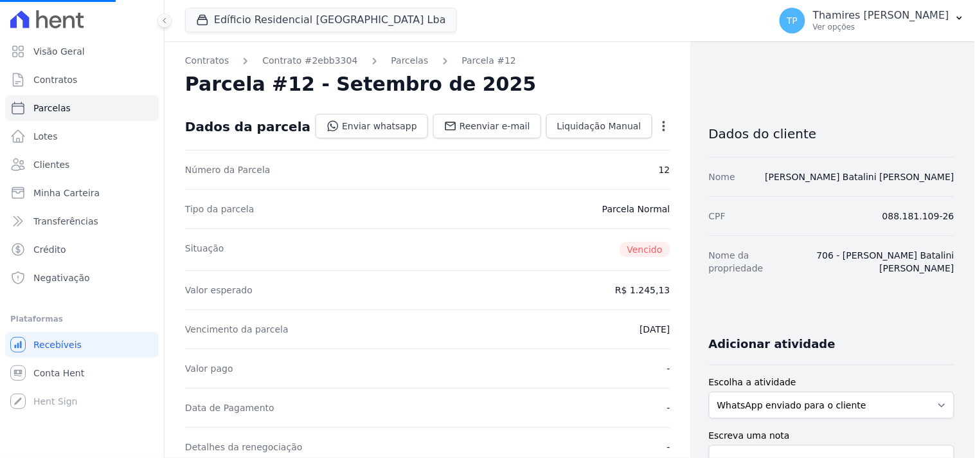
select select
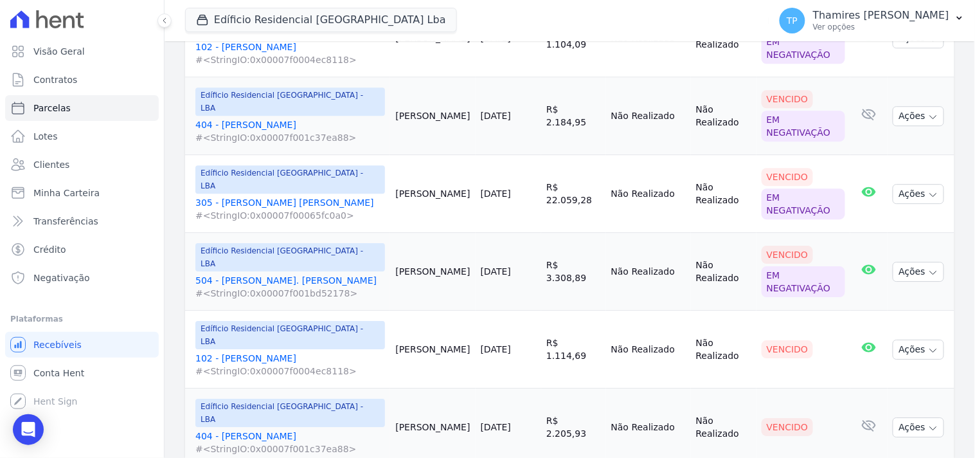
scroll to position [881, 0]
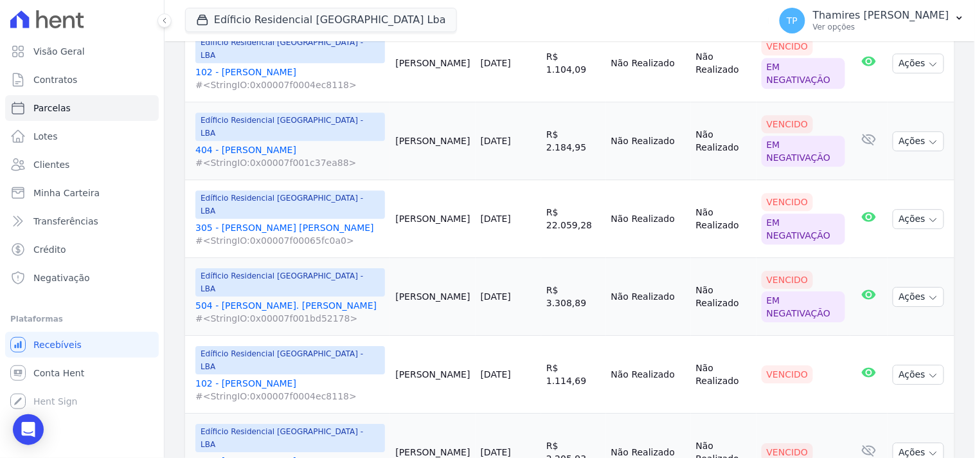
click at [255, 455] on link "404 - Douglas Alexandre #<StringIO:0x00007f001c37ea88>" at bounding box center [290, 468] width 190 height 26
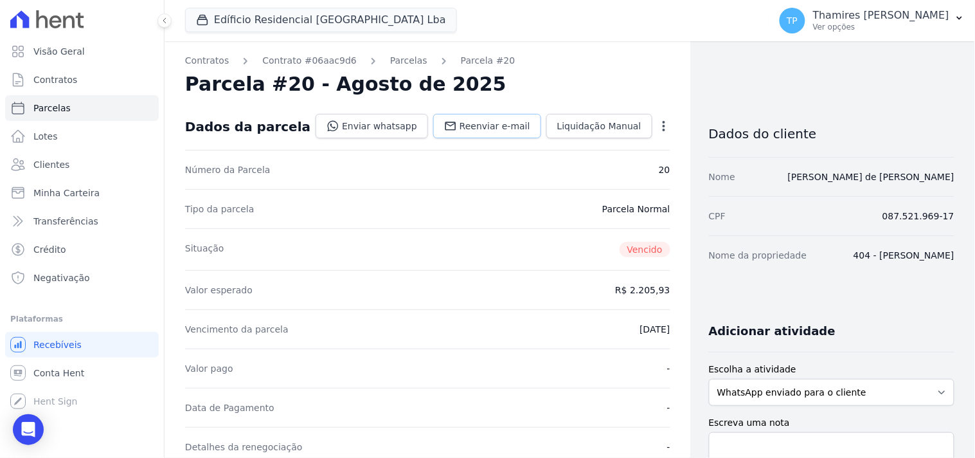
click at [468, 131] on span "Reenviar e-mail" at bounding box center [495, 126] width 71 height 13
click at [389, 125] on link "Enviar whatsapp" at bounding box center [372, 126] width 113 height 24
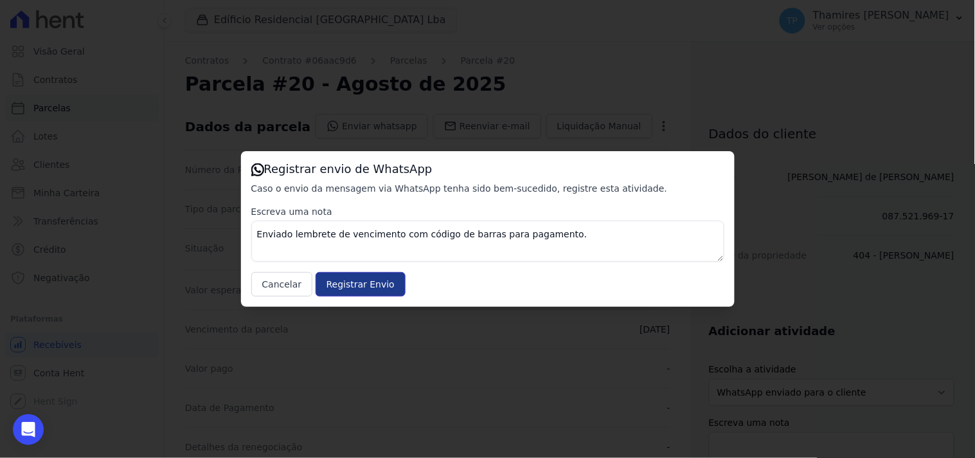
click at [360, 283] on input "Registrar Envio" at bounding box center [361, 284] width 90 height 24
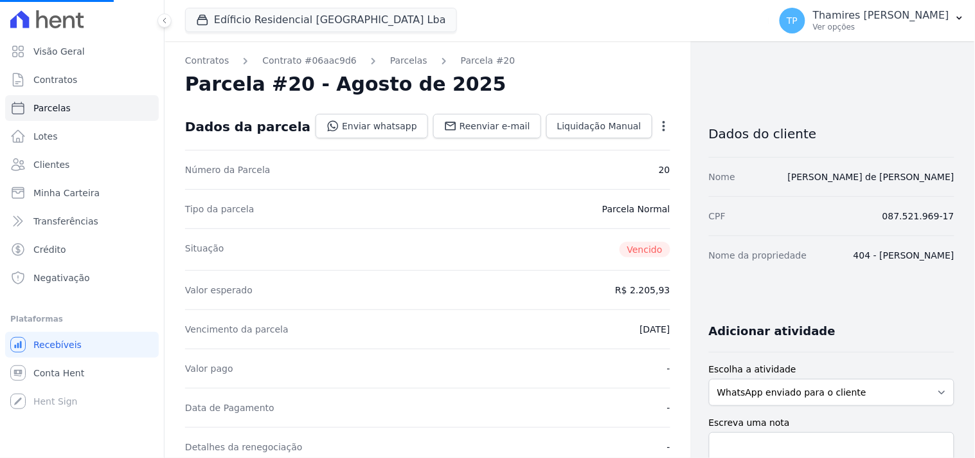
select select
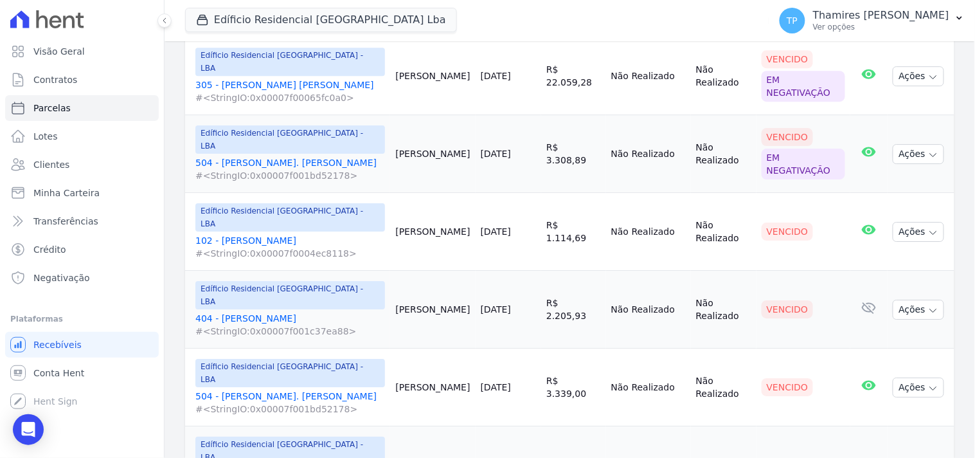
scroll to position [453, 0]
